Goal: Obtain resource: Download file/media

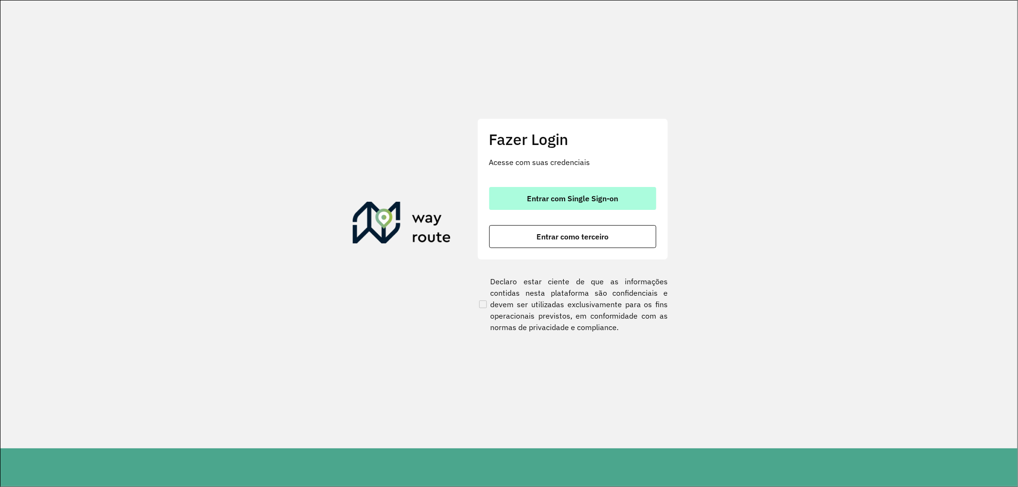
click at [538, 207] on button "Entrar com Single Sign-on" at bounding box center [572, 198] width 167 height 23
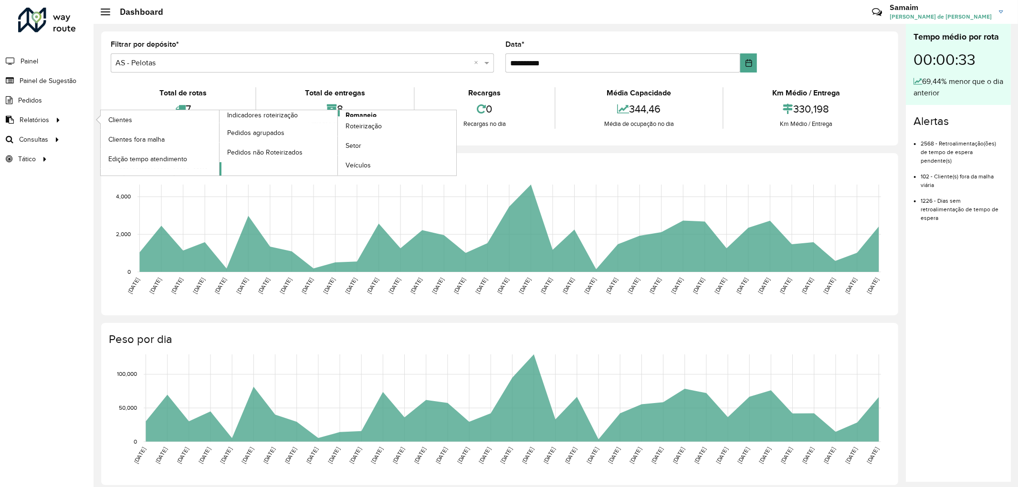
click at [359, 111] on span "Romaneio" at bounding box center [360, 115] width 31 height 10
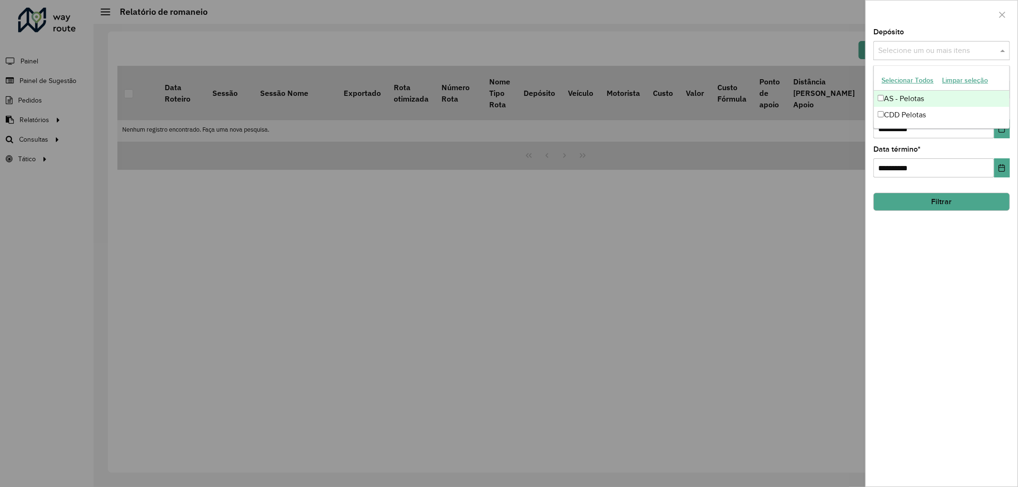
click at [907, 52] on input "text" at bounding box center [937, 50] width 122 height 11
drag, startPoint x: 907, startPoint y: 101, endPoint x: 904, endPoint y: 105, distance: 5.2
click at [907, 101] on div "AS - Pelotas" at bounding box center [942, 99] width 136 height 16
click at [901, 112] on div "CDD Pelotas" at bounding box center [942, 115] width 136 height 16
click at [928, 59] on div "Selecione um ou mais itens AS - Pelotas × CDD Pelotas ×" at bounding box center [931, 51] width 116 height 18
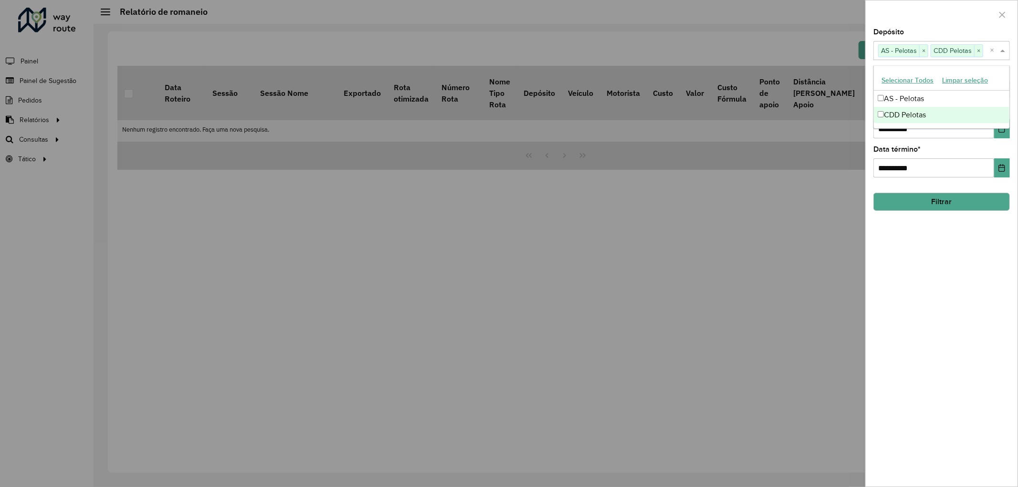
click at [947, 152] on div "**********" at bounding box center [941, 161] width 136 height 31
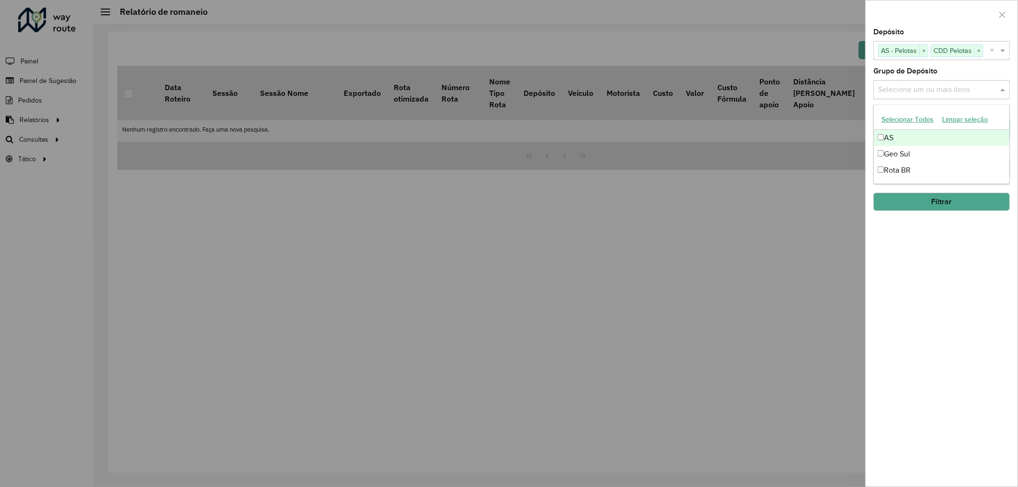
click at [928, 94] on input "text" at bounding box center [937, 89] width 122 height 11
click at [894, 131] on div "AS" at bounding box center [942, 138] width 136 height 16
click at [901, 146] on div "Geo Sul" at bounding box center [942, 154] width 136 height 16
click at [900, 173] on div "Rota BR" at bounding box center [942, 170] width 136 height 16
click at [927, 289] on div "**********" at bounding box center [942, 258] width 152 height 458
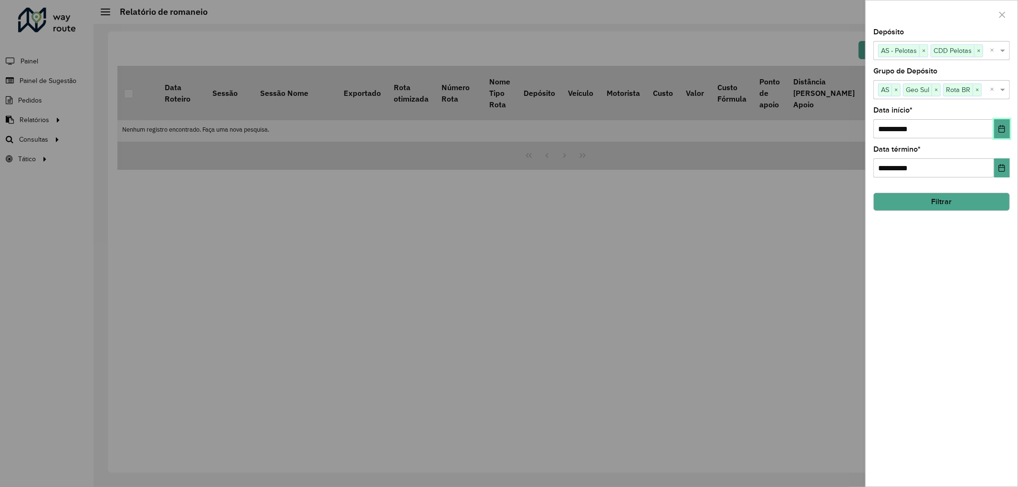
click at [1007, 131] on button "Choose Date" at bounding box center [1002, 128] width 16 height 19
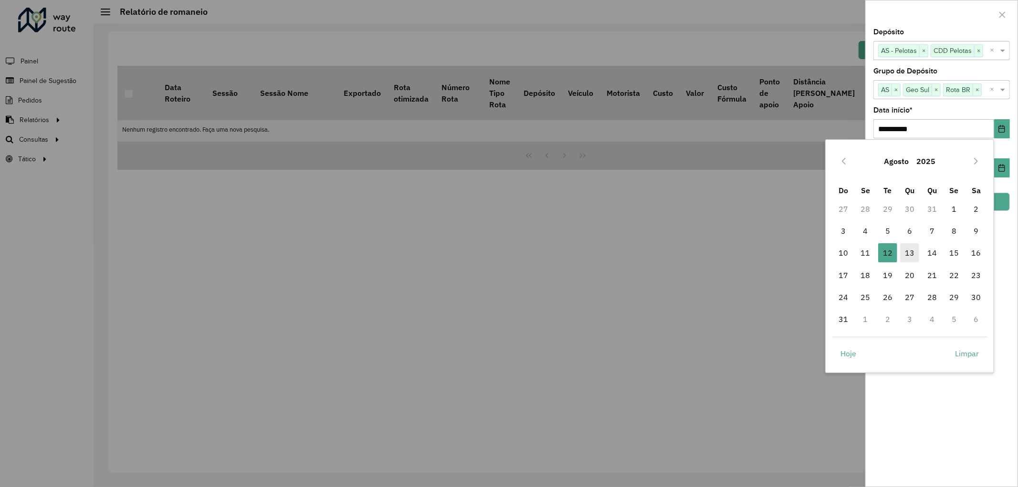
click at [903, 251] on span "13" at bounding box center [909, 252] width 19 height 19
type input "**********"
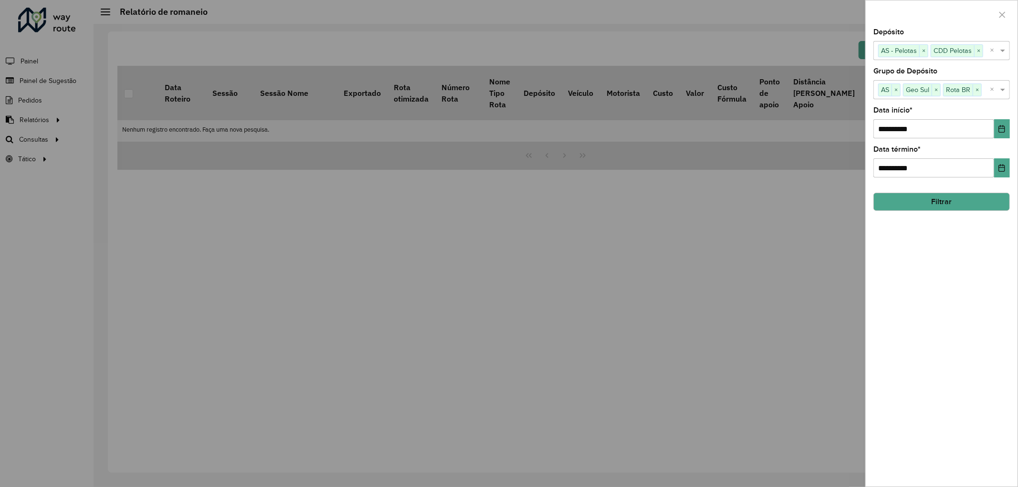
click at [935, 199] on button "Filtrar" at bounding box center [941, 202] width 136 height 18
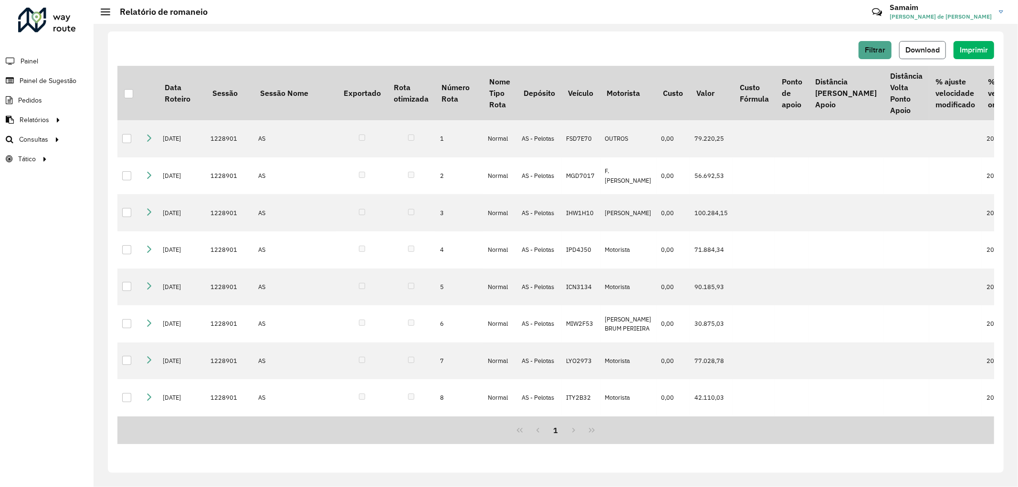
click at [930, 50] on span "Download" at bounding box center [922, 50] width 34 height 8
